Goal: Information Seeking & Learning: Learn about a topic

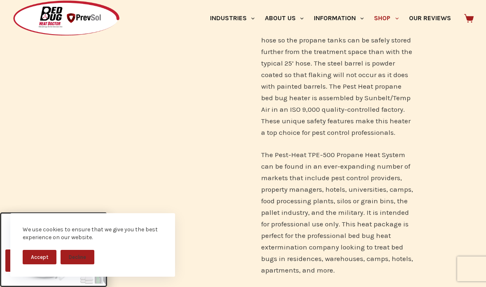
scroll to position [983, 0]
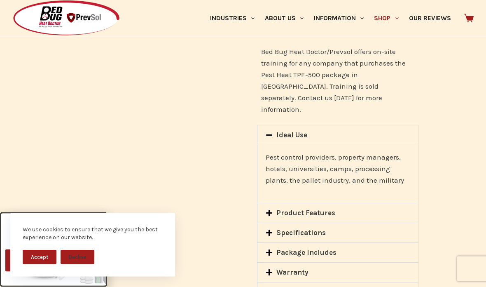
click at [265, 223] on div "Specifications" at bounding box center [338, 232] width 161 height 19
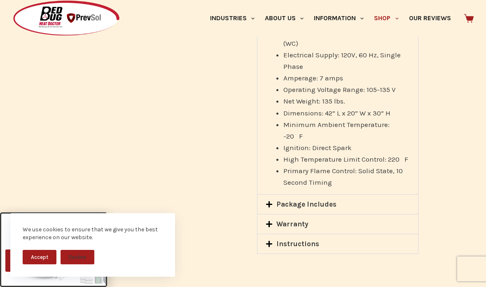
scroll to position [1470, 0]
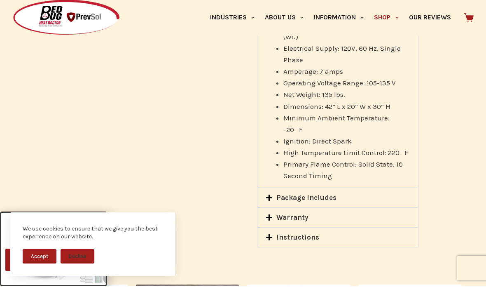
click at [264, 189] on div "Package Includes" at bounding box center [338, 198] width 161 height 19
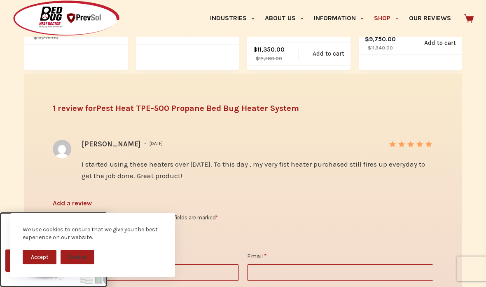
scroll to position [1843, 0]
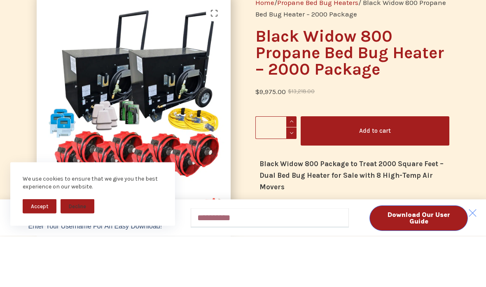
scroll to position [35, 0]
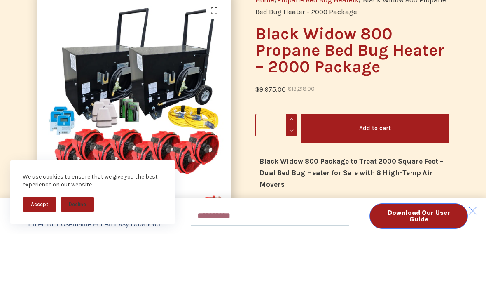
click at [39, 250] on button "Accept" at bounding box center [40, 257] width 34 height 14
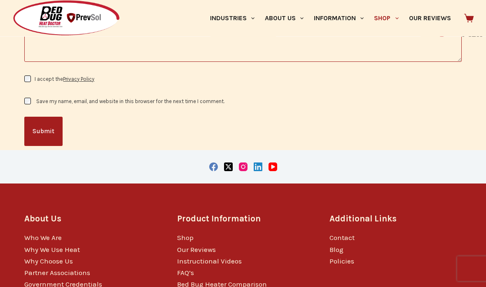
scroll to position [1605, 0]
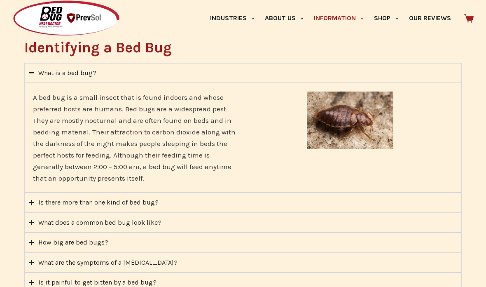
scroll to position [270, 0]
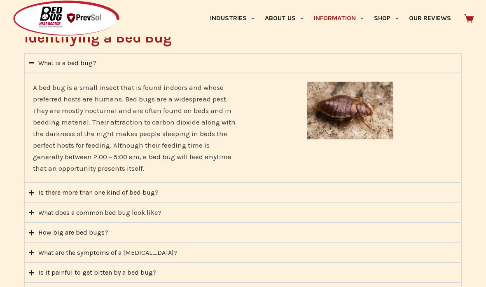
click at [26, 189] on summary "Is there more than one kind of bed bug?" at bounding box center [243, 193] width 438 height 20
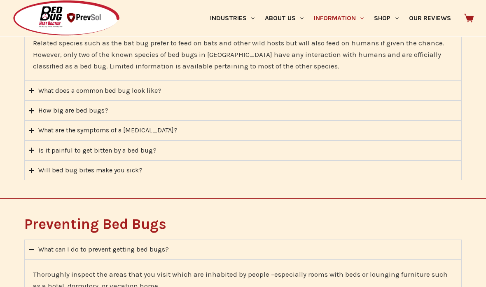
scroll to position [348, 0]
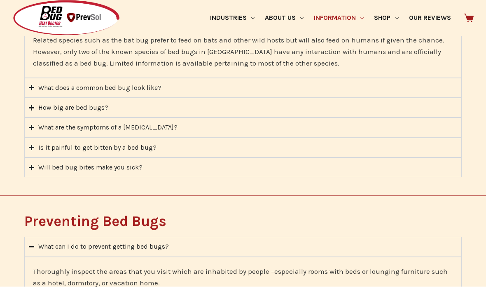
click at [31, 110] on summary "How big are bed bugs?" at bounding box center [243, 108] width 438 height 20
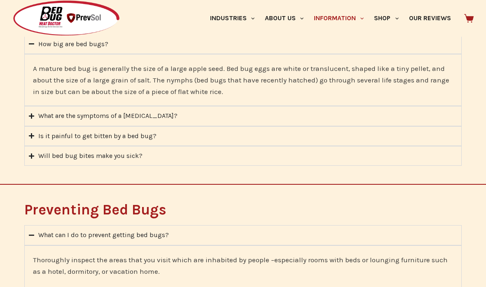
click at [30, 113] on icon "Accordion. Open links with Enter or Space, close with Escape, and navigate with…" at bounding box center [31, 116] width 5 height 6
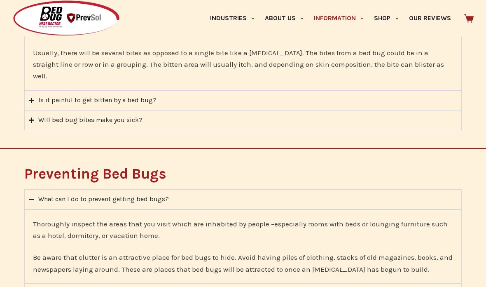
scroll to position [432, 0]
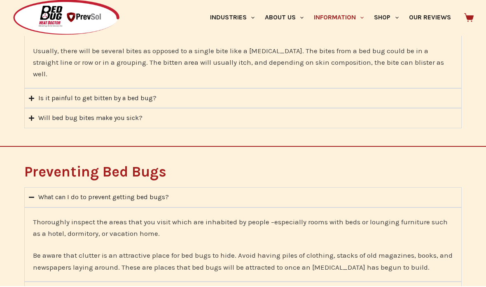
click at [31, 96] on icon "Accordion. Open links with Enter or Space, close with Escape, and navigate with…" at bounding box center [31, 99] width 5 height 6
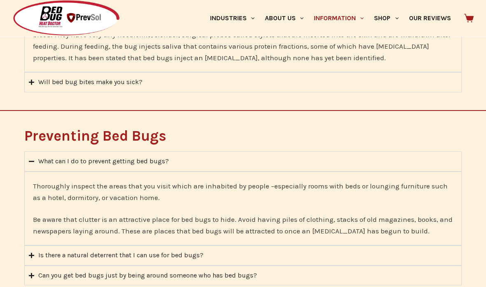
scroll to position [458, 0]
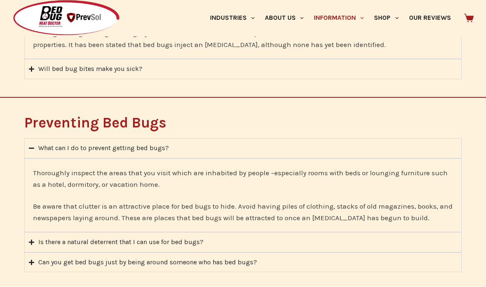
click at [33, 69] on icon "Accordion. Open links with Enter or Space, close with Escape, and navigate with…" at bounding box center [31, 69] width 5 height 6
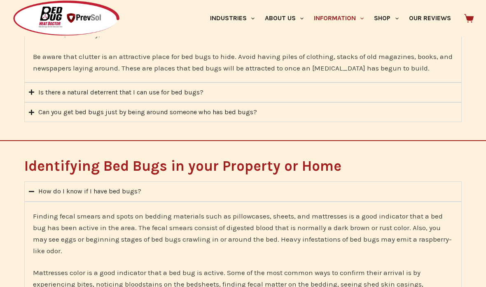
scroll to position [678, 0]
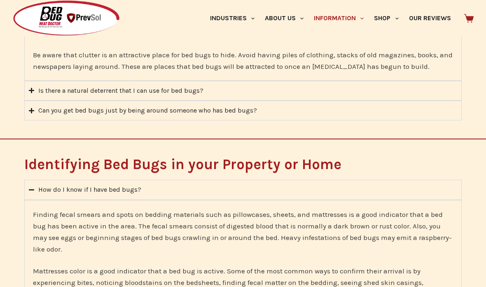
click at [35, 88] on summary "Is there a natural deterrent that I can use for bed bugs?" at bounding box center [243, 91] width 438 height 20
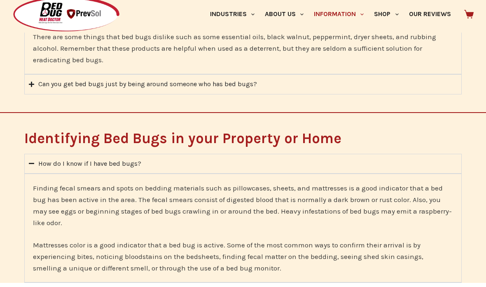
click at [11, 106] on div "Preventing Bed Bugs What can I do to prevent getting bed bugs? Thoroughly inspe…" at bounding box center [243, 31] width 486 height 171
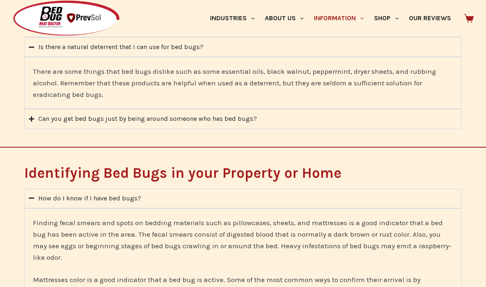
scroll to position [645, 0]
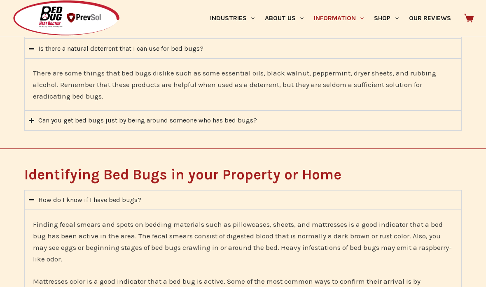
click at [32, 118] on icon "Accordion. Open links with Enter or Space, close with Escape, and navigate with…" at bounding box center [31, 121] width 5 height 6
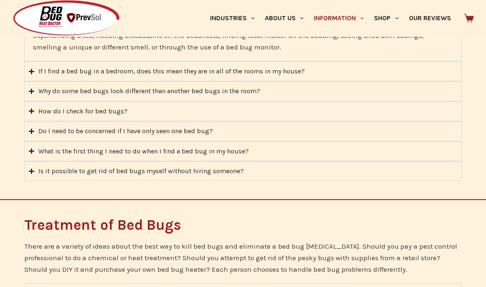
scroll to position [905, 0]
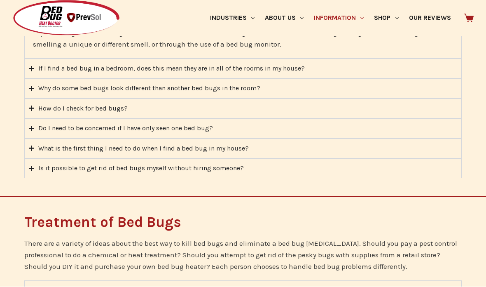
click at [26, 63] on summary "If I find a bed bug in a bedroom, does this mean they are in all of the rooms i…" at bounding box center [243, 69] width 438 height 20
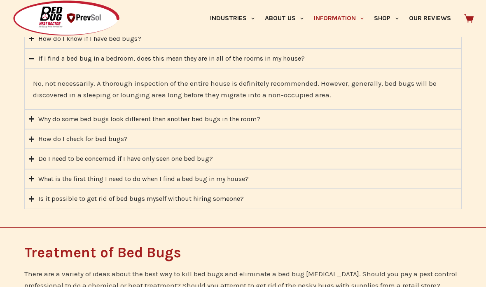
scroll to position [804, 0]
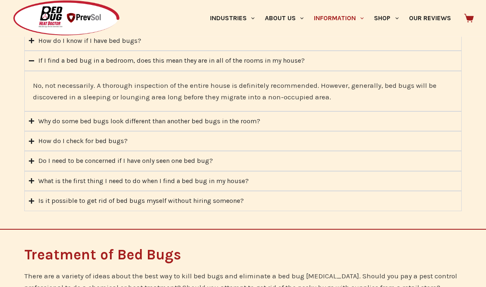
click at [29, 113] on summary "Why do some bed bugs look different than another bed bugs in the room?" at bounding box center [243, 122] width 438 height 20
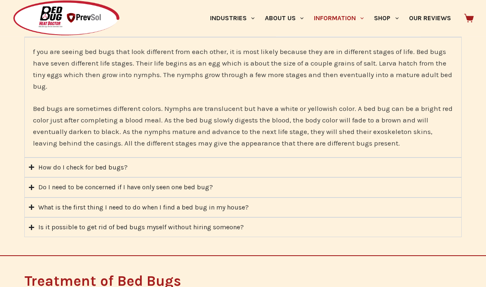
scroll to position [866, 0]
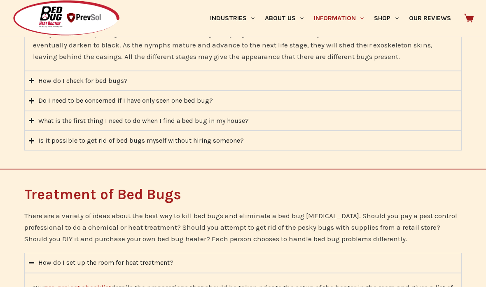
click at [31, 81] on icon "Accordion. Open links with Enter or Space, close with Escape, and navigate with…" at bounding box center [31, 81] width 5 height 6
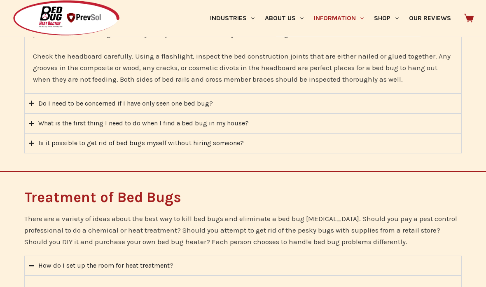
scroll to position [951, 0]
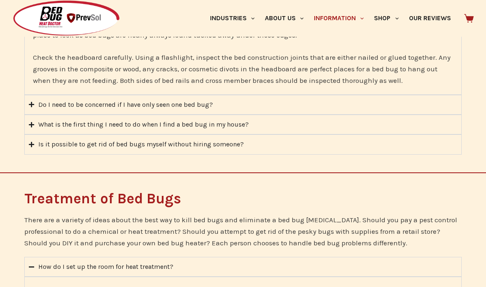
click at [31, 96] on summary "Do I need to be concerned if I have only seen one bed bug?" at bounding box center [243, 105] width 438 height 20
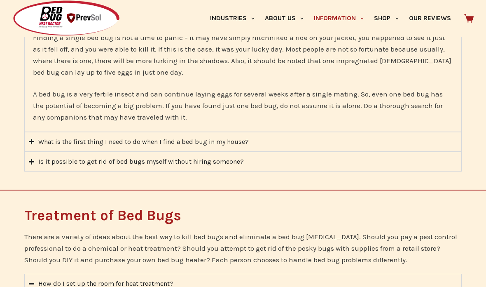
scroll to position [918, 0]
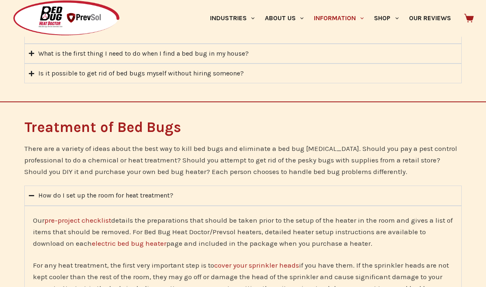
click at [34, 45] on summary "What is the first thing I need to do when I find a bed bug in my house?" at bounding box center [243, 54] width 438 height 20
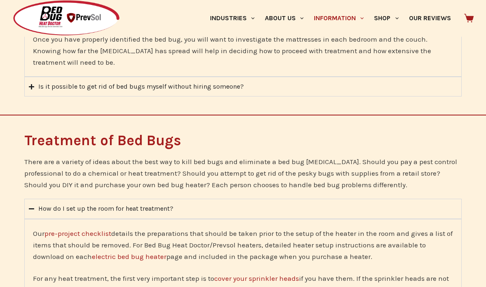
scroll to position [988, 0]
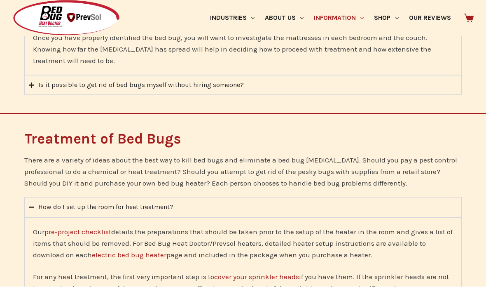
click at [25, 80] on summary "Is it possible to get rid of bed bugs myself without hiring someone?" at bounding box center [243, 85] width 438 height 20
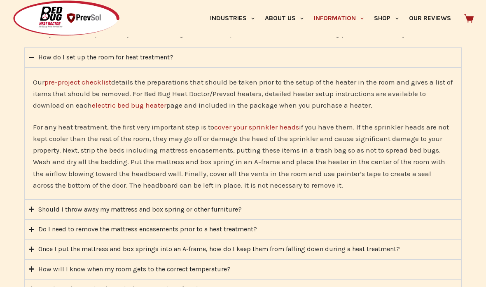
scroll to position [1153, 0]
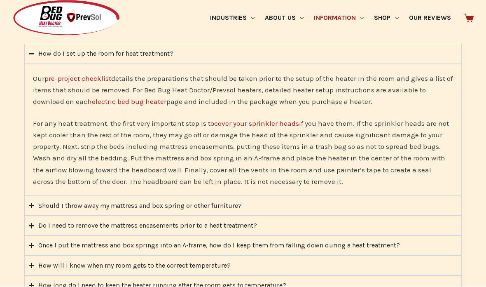
click at [28, 200] on summary "Should I throw away my mattress and box spring or other furniture?" at bounding box center [243, 206] width 438 height 20
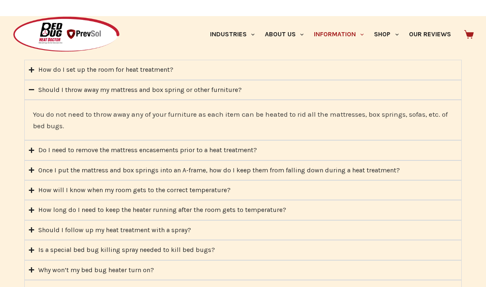
click at [26, 144] on summary "Do I need to remove the mattress encasements prior to a heat treatment?" at bounding box center [243, 134] width 438 height 20
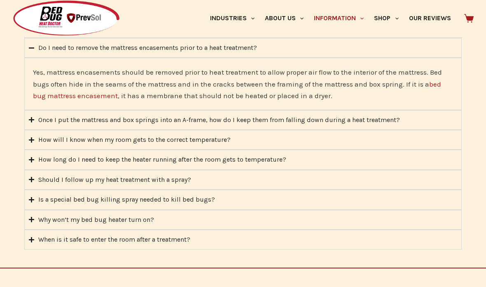
scroll to position [1201, 0]
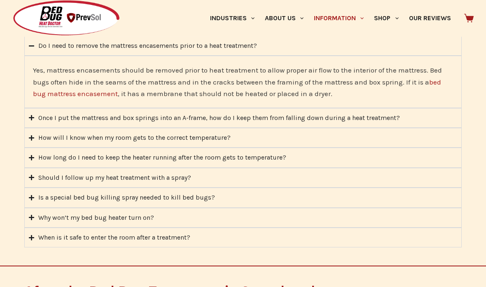
click at [29, 135] on icon "Accordion. Open links with Enter or Space, close with Escape, and navigate with…" at bounding box center [31, 138] width 5 height 6
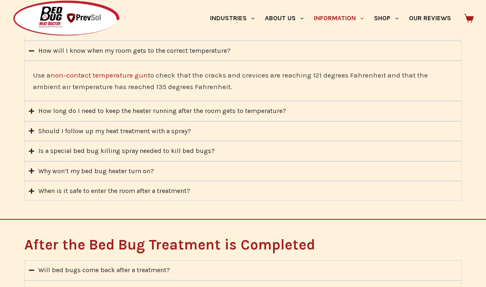
scroll to position [1237, 0]
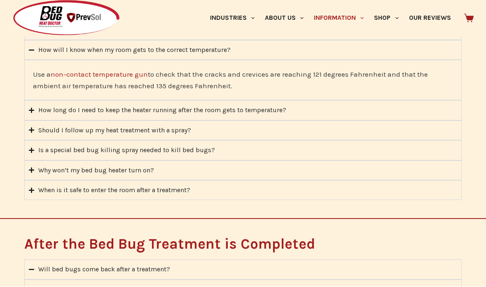
click at [32, 108] on icon "Accordion. Open links with Enter or Space, close with Escape, and navigate with…" at bounding box center [31, 110] width 5 height 5
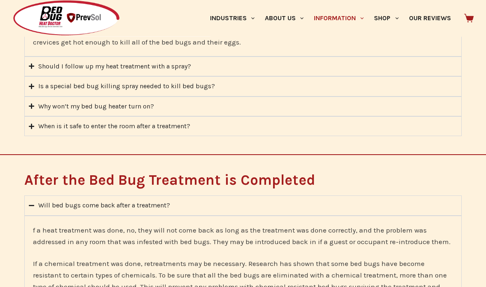
scroll to position [1306, 0]
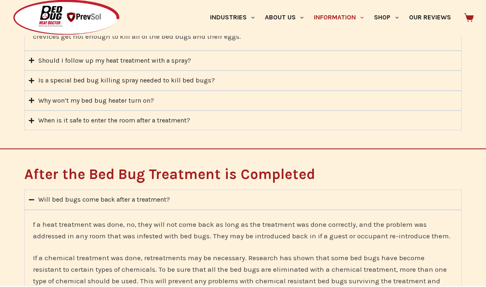
click at [33, 100] on summary "Why won’t my bed bug heater turn on?" at bounding box center [243, 102] width 438 height 20
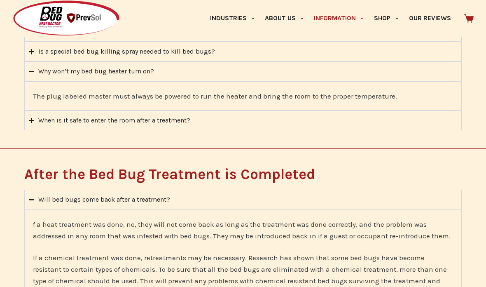
scroll to position [1294, 0]
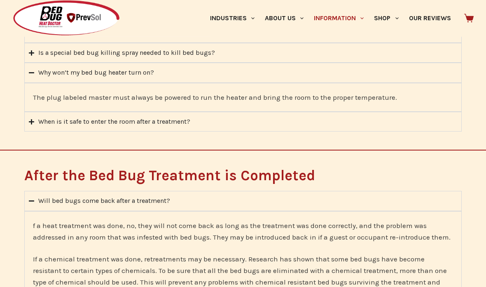
click at [28, 49] on summary "Is a special bed bug killing spray needed to kill bed bugs?" at bounding box center [243, 53] width 438 height 20
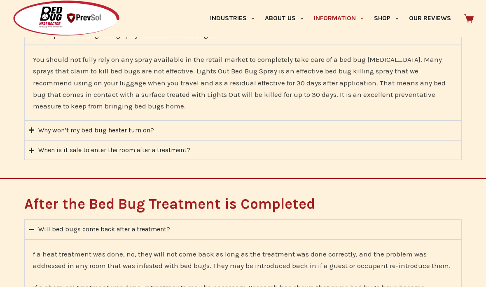
scroll to position [1313, 0]
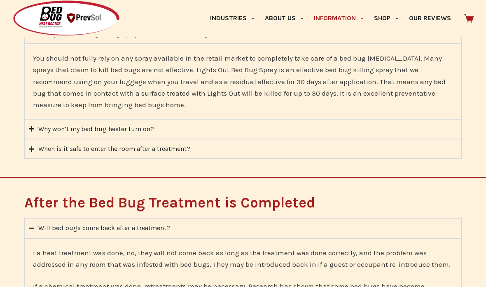
click at [25, 143] on summary "When is it safe to enter the room after a treatment?" at bounding box center [243, 149] width 438 height 20
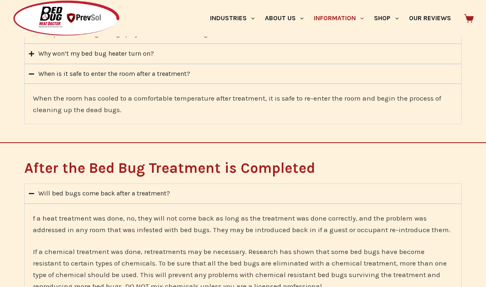
click at [29, 51] on icon "Accordion. Open links with Enter or Space, close with Escape, and navigate with…" at bounding box center [31, 54] width 5 height 6
